Goal: Information Seeking & Learning: Learn about a topic

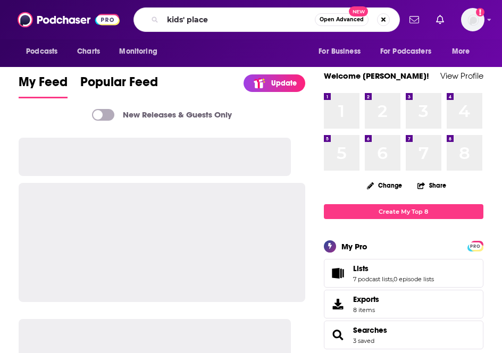
type input "kids' place"
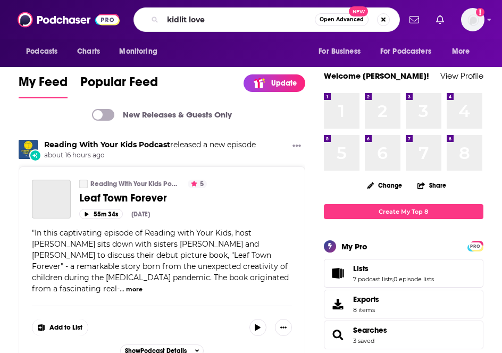
type input "kidlit love"
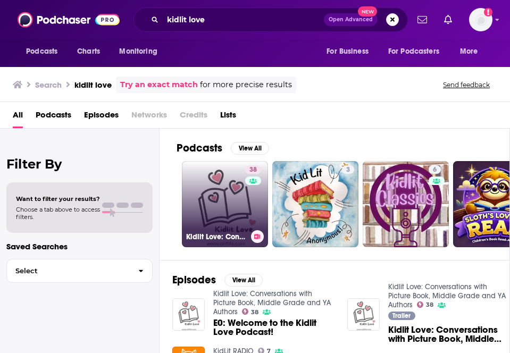
click at [231, 195] on link "38 Kidlit Love: Conversations with Picture Book, Middle Grade and YA Authors" at bounding box center [225, 204] width 86 height 86
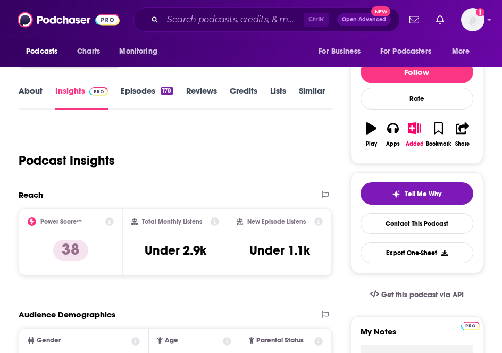
scroll to position [159, 0]
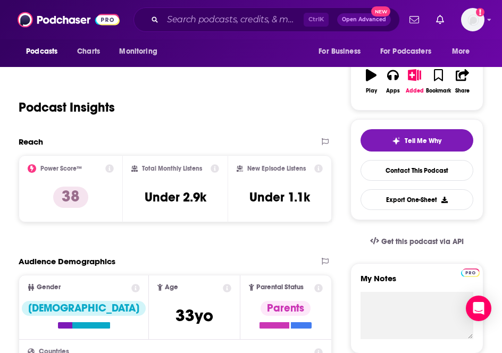
click at [148, 93] on div "Podcast Insights" at bounding box center [171, 101] width 305 height 54
click at [208, 21] on input "Search podcasts, credits, & more..." at bounding box center [233, 19] width 141 height 17
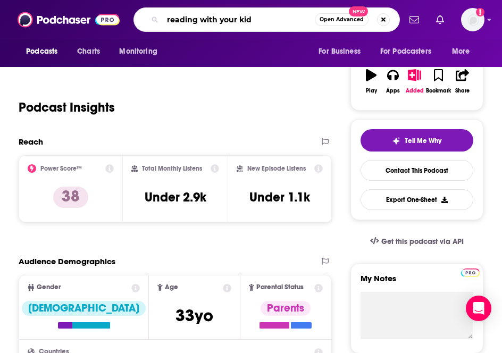
type input "reading with your kids"
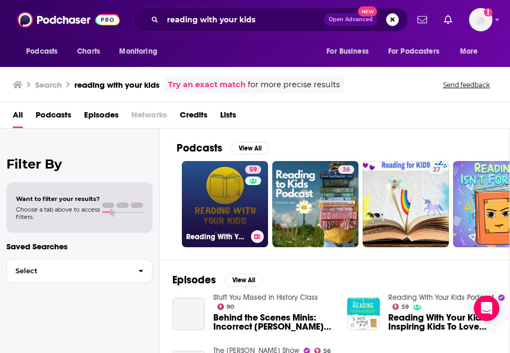
click at [221, 185] on link "59 Reading With Your Kids Podcast" at bounding box center [225, 204] width 86 height 86
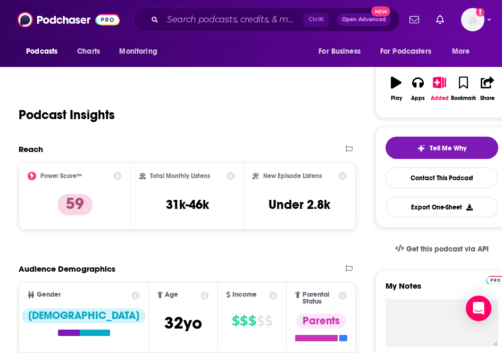
scroll to position [159, 0]
